Goal: Task Accomplishment & Management: Manage account settings

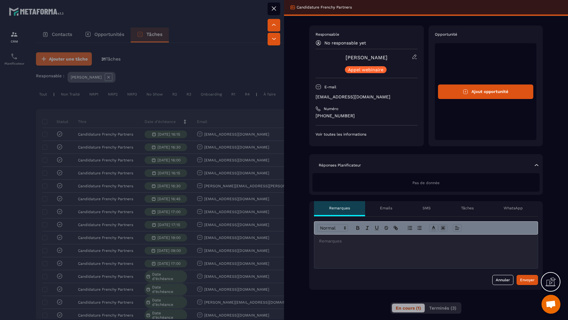
scroll to position [0, 152]
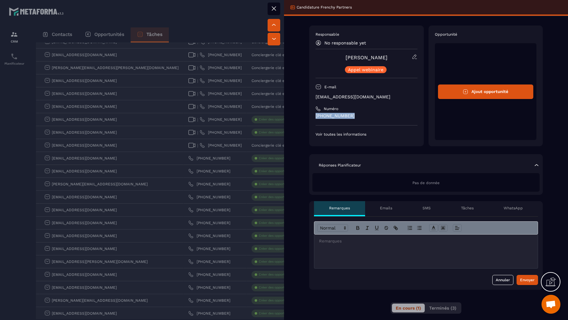
drag, startPoint x: 350, startPoint y: 116, endPoint x: 311, endPoint y: 117, distance: 38.8
click at [311, 117] on div "Responsable No responsable yet [PERSON_NAME] [PERSON_NAME] webinaire E-mail [EM…" at bounding box center [366, 86] width 114 height 121
copy p "[PHONE_NUMBER]"
click at [265, 173] on div at bounding box center [284, 160] width 568 height 320
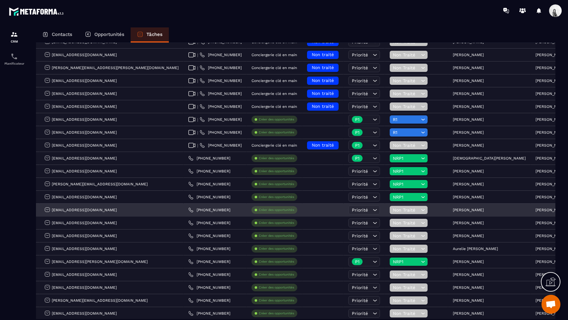
click at [393, 210] on span "Non Traité" at bounding box center [406, 209] width 26 height 5
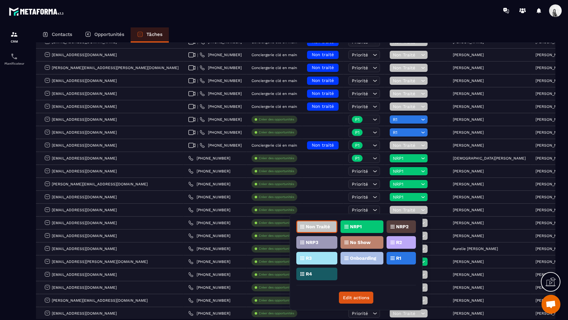
click at [370, 225] on div "NRP1" at bounding box center [361, 226] width 43 height 13
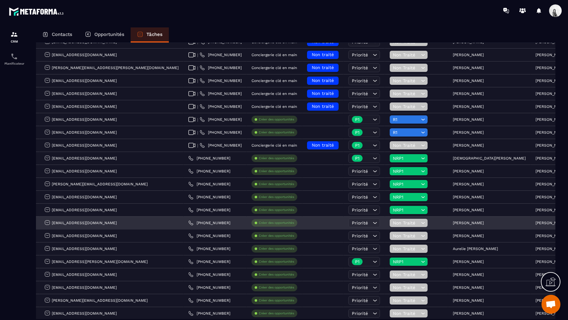
click at [448, 223] on div "[PERSON_NAME]" at bounding box center [489, 223] width 83 height 13
click at [452, 221] on p "[PERSON_NAME]" at bounding box center [467, 223] width 31 height 4
